Goal: Task Accomplishment & Management: Manage account settings

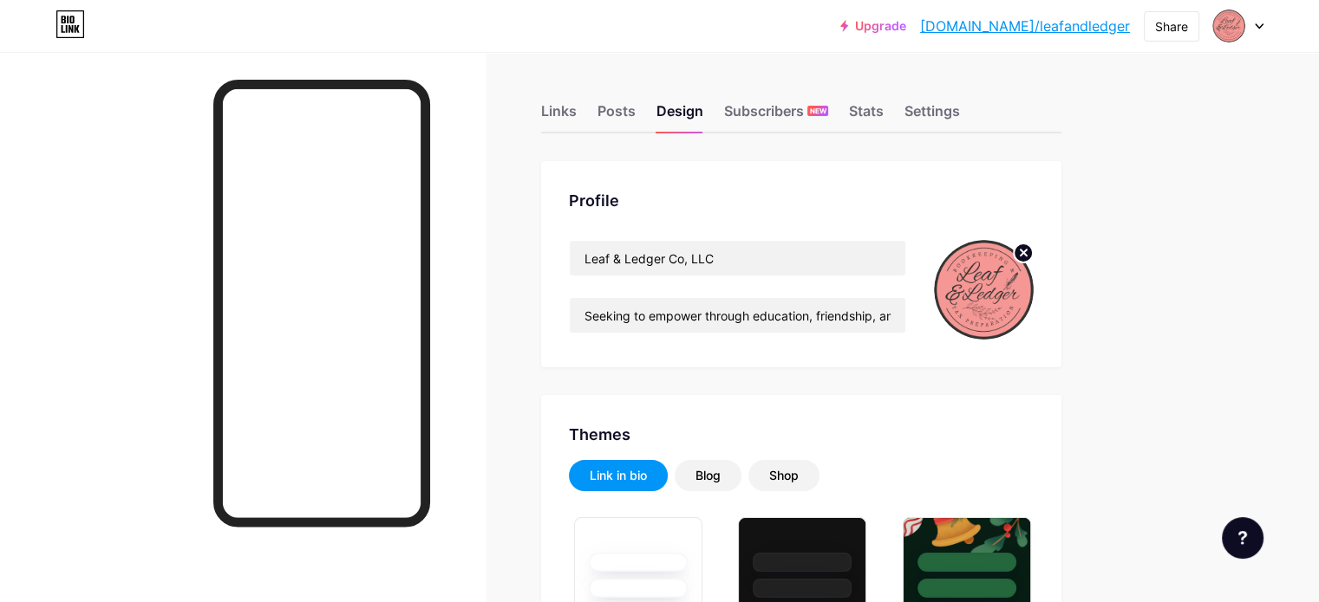
click at [1032, 250] on circle at bounding box center [1022, 253] width 19 height 19
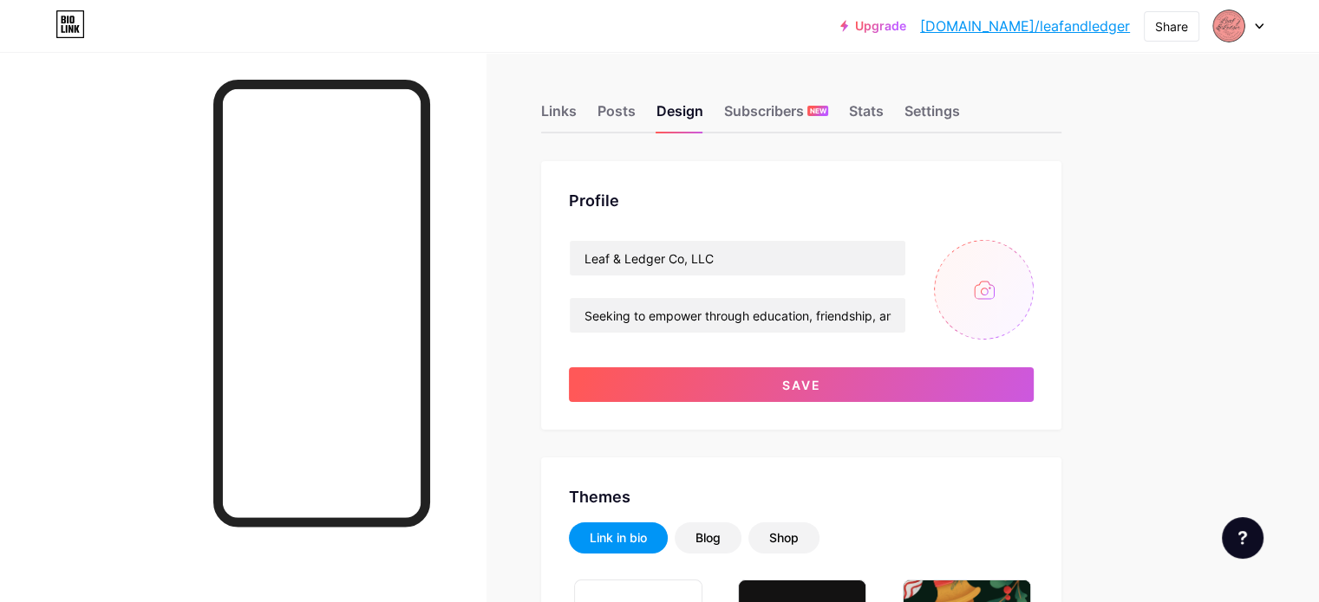
click at [1033, 277] on input "file" at bounding box center [984, 290] width 100 height 100
type input "C:\fakepath\L&L Logo style 2 pink1.png"
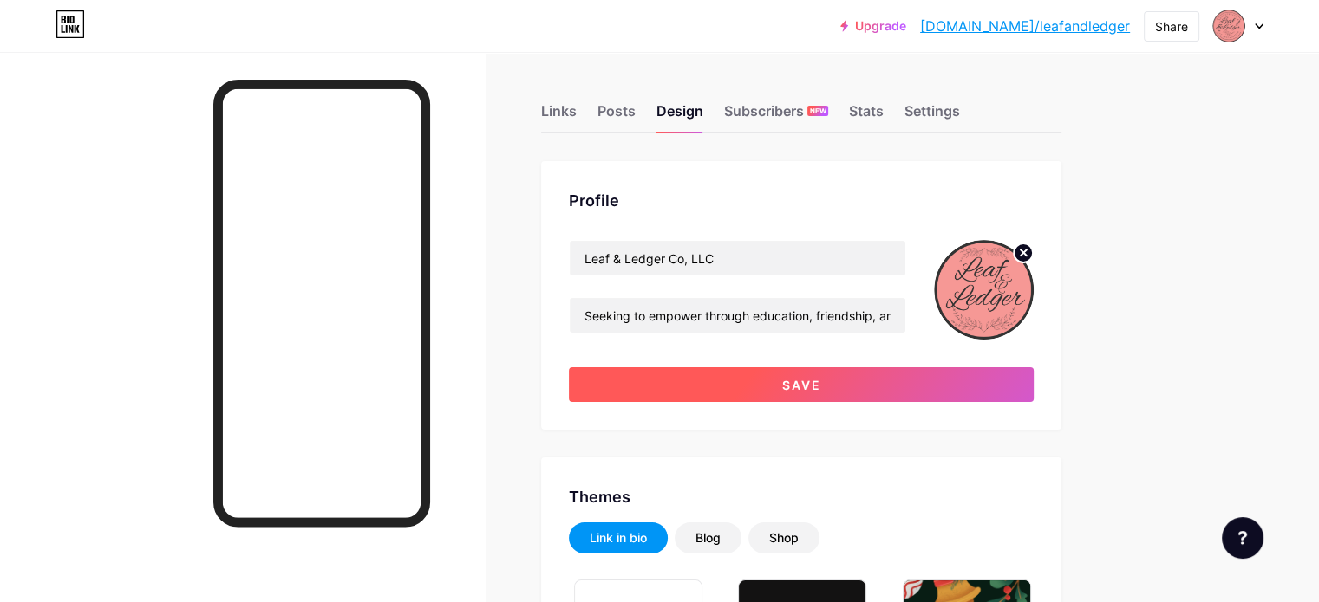
click at [821, 380] on span "Save" at bounding box center [801, 385] width 39 height 15
type input "#9caf88"
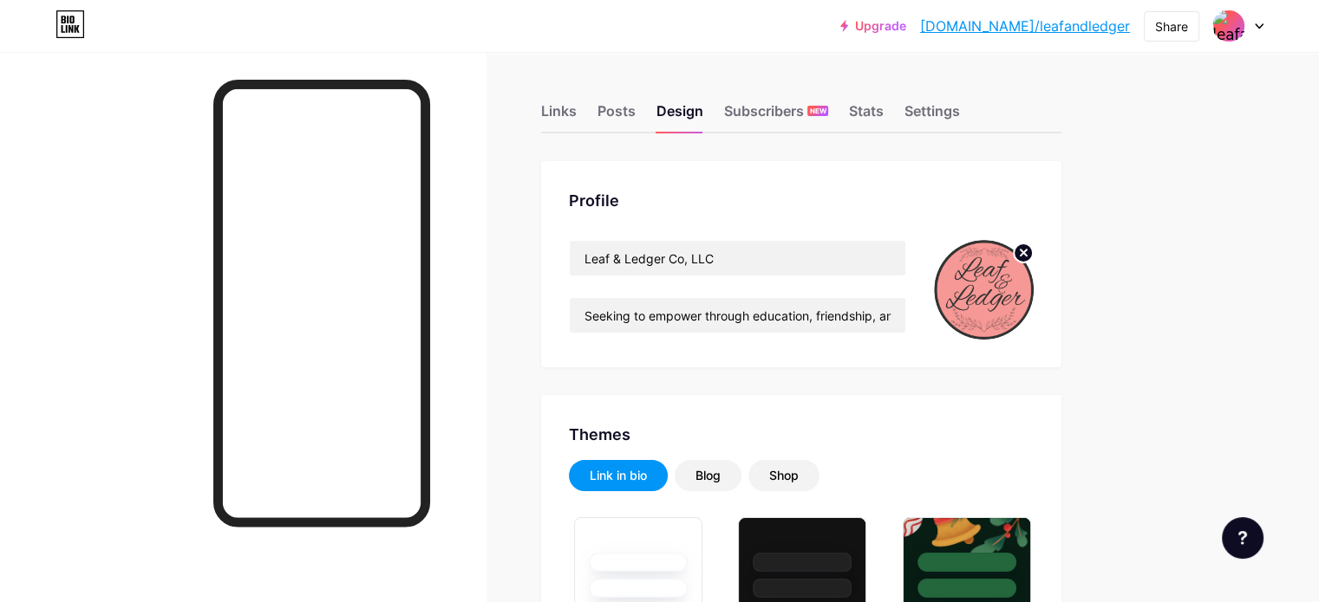
click at [1026, 254] on icon at bounding box center [1023, 253] width 6 height 6
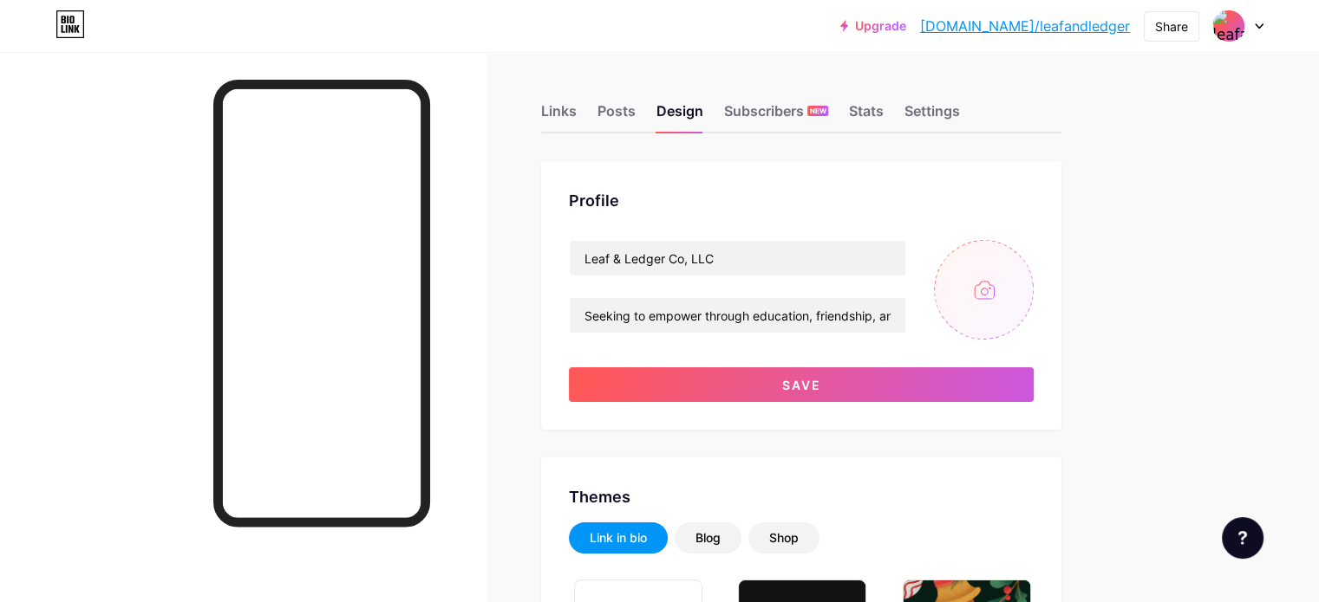
click at [1033, 287] on input "file" at bounding box center [984, 290] width 100 height 100
type input "C:\fakepath\L&L Logo pink 2025.png"
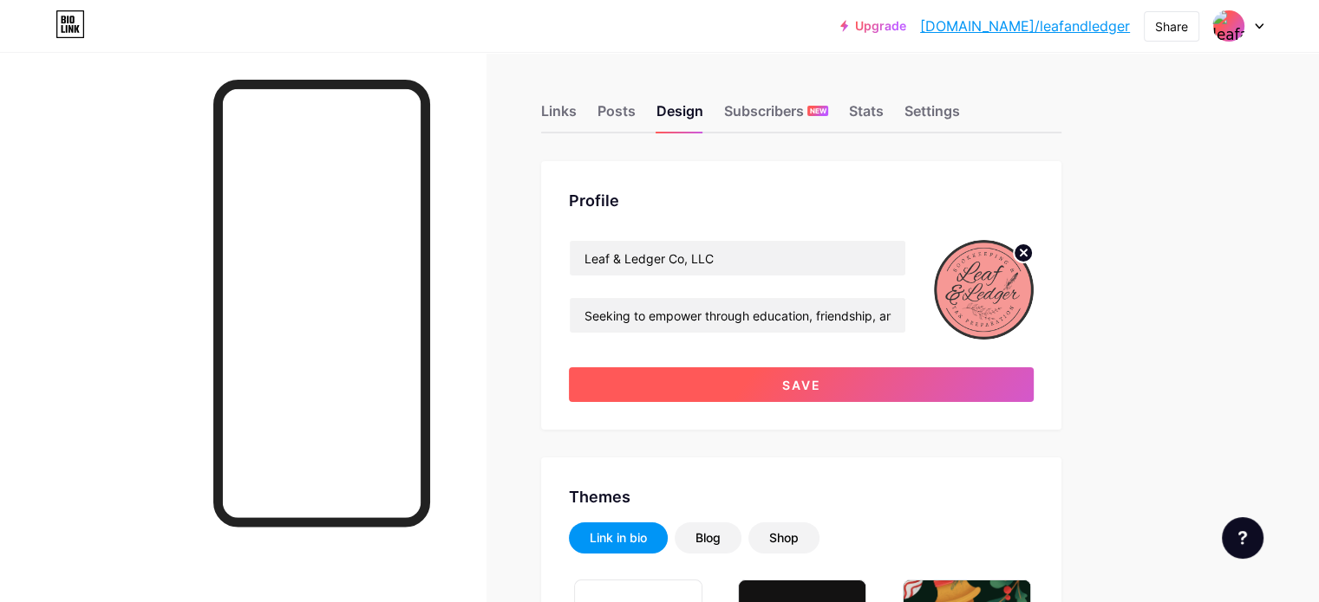
click at [902, 388] on button "Save" at bounding box center [801, 385] width 465 height 35
type input "#9caf88"
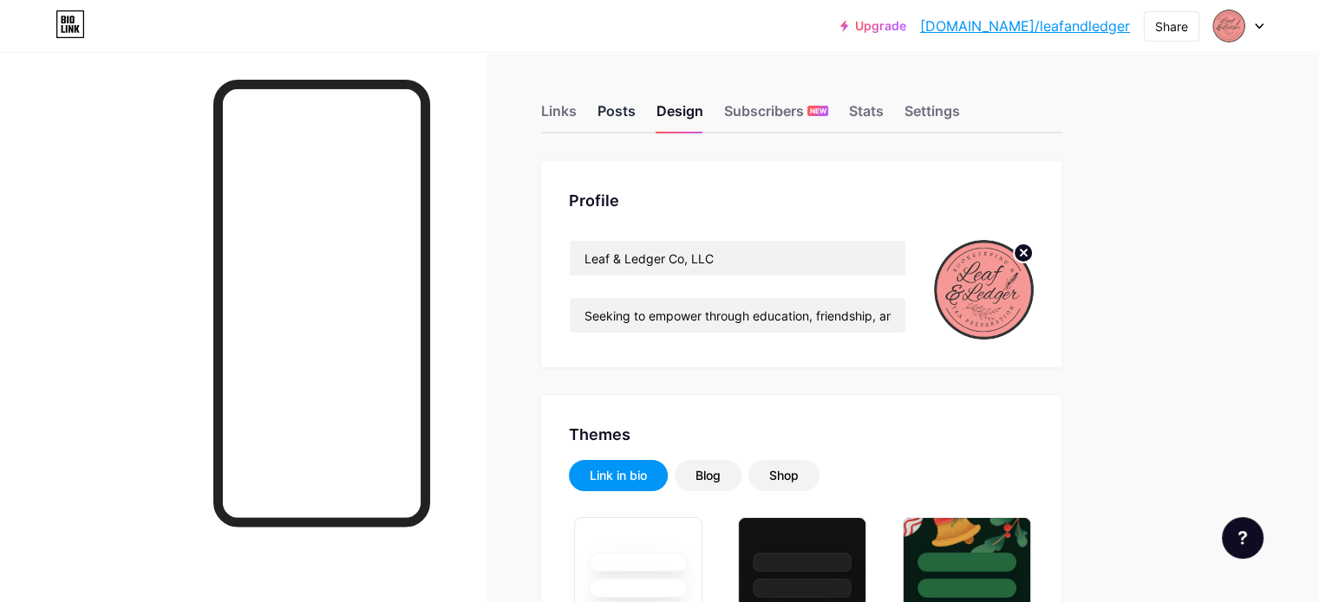
click at [635, 114] on div "Posts" at bounding box center [616, 116] width 38 height 31
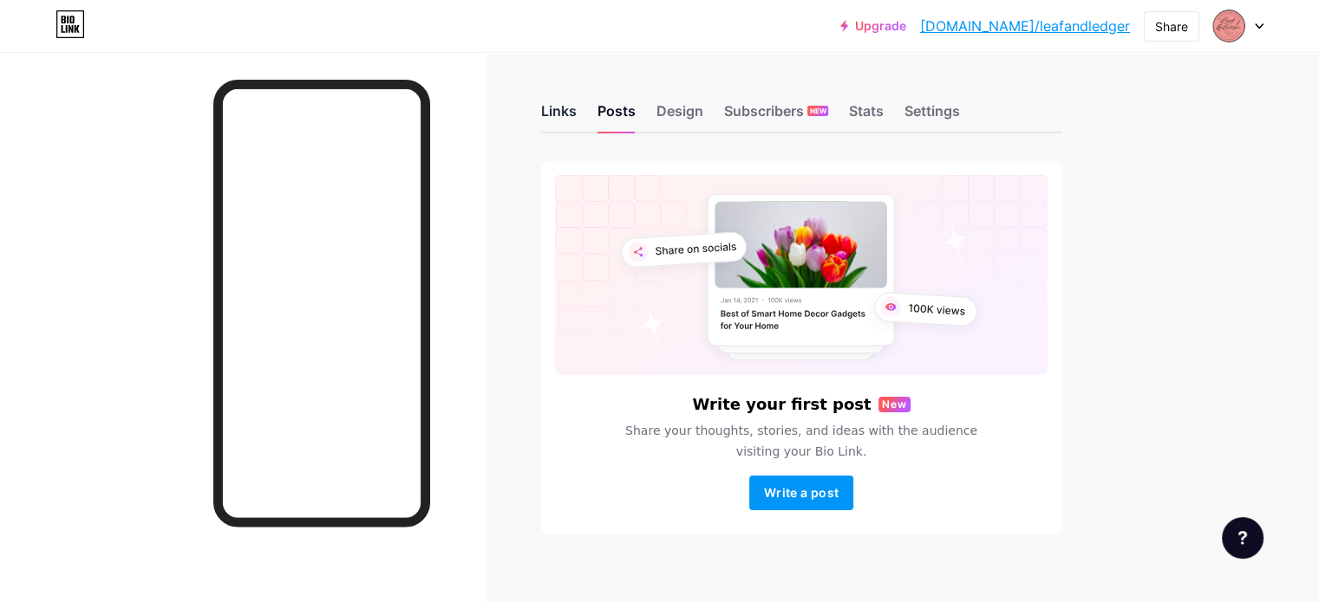
click at [576, 114] on div "Links" at bounding box center [559, 116] width 36 height 31
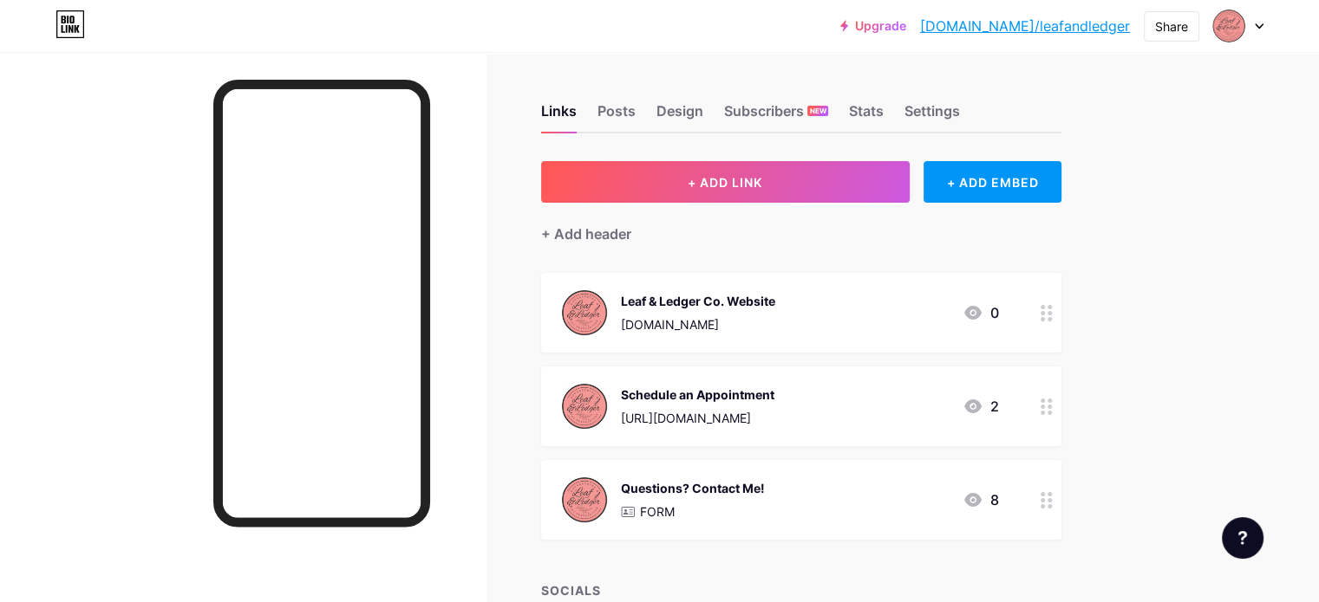
click at [1258, 27] on icon at bounding box center [1258, 26] width 7 height 4
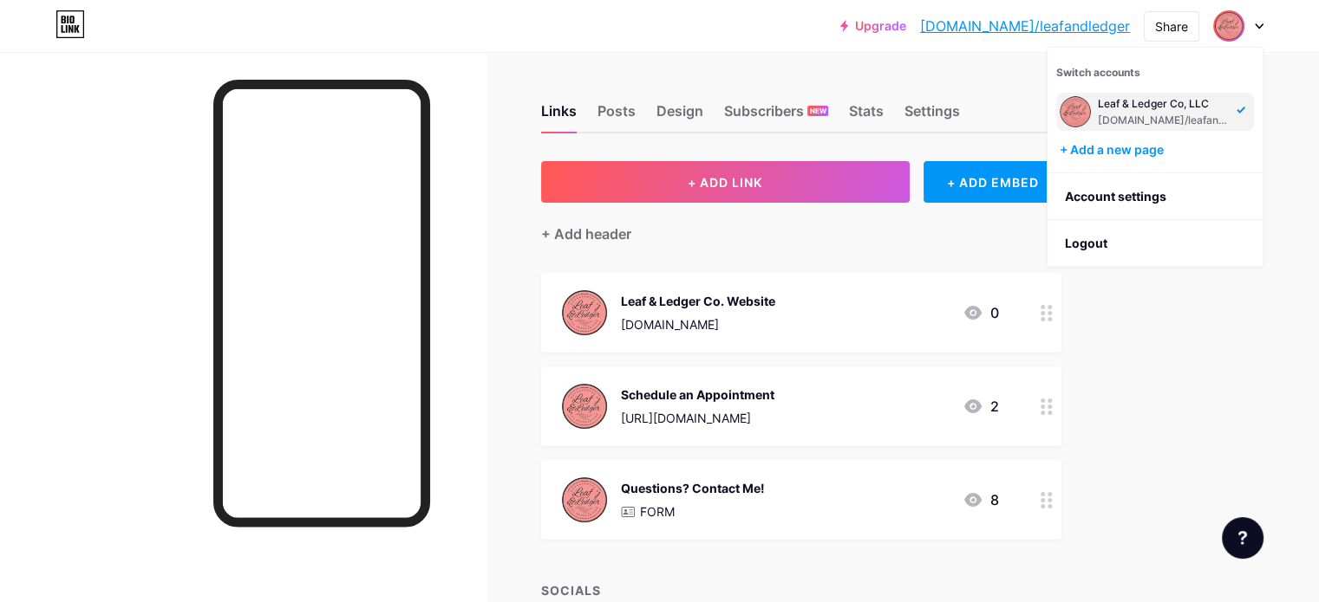
click at [1281, 147] on div "Upgrade [DOMAIN_NAME]/leafan... [DOMAIN_NAME]/leafandledger Share Switch accoun…" at bounding box center [659, 527] width 1319 height 1054
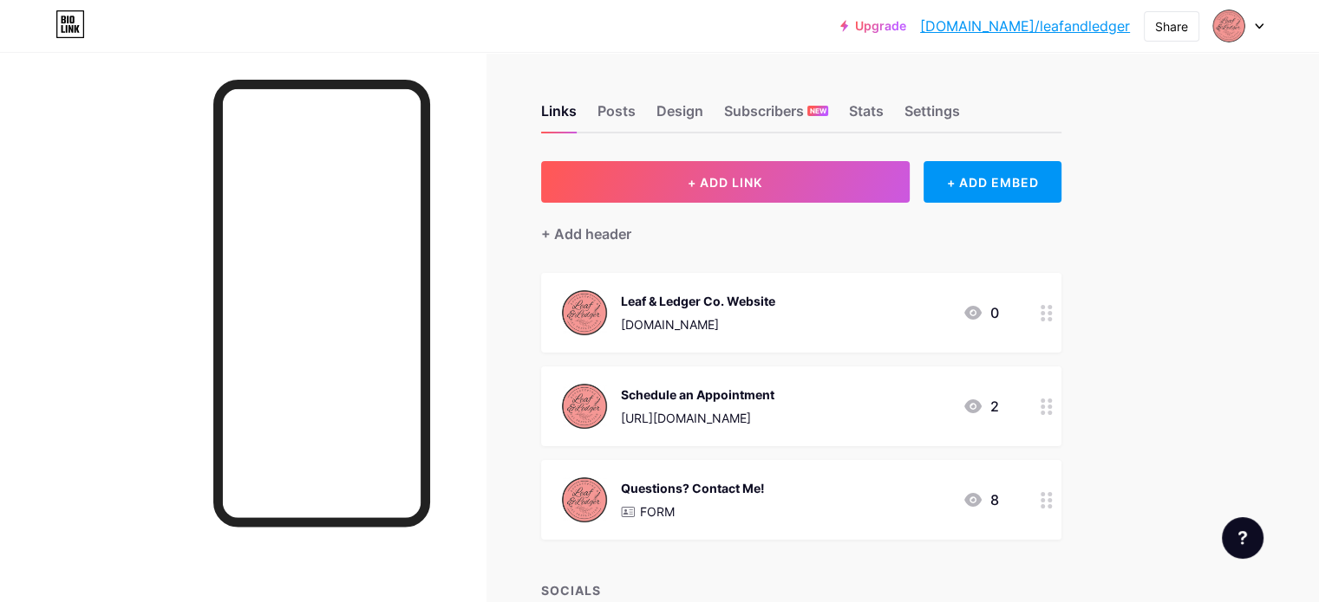
click at [1078, 23] on link "[DOMAIN_NAME]/leafandledger" at bounding box center [1025, 26] width 210 height 21
